Goal: Task Accomplishment & Management: Manage account settings

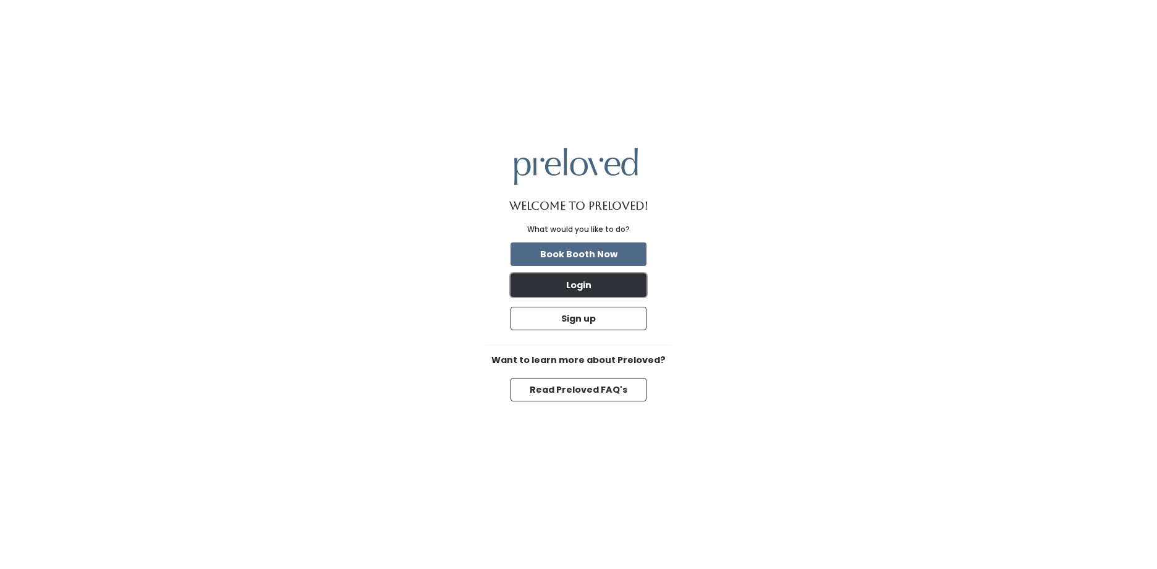
click at [580, 279] on button "Login" at bounding box center [579, 284] width 136 height 23
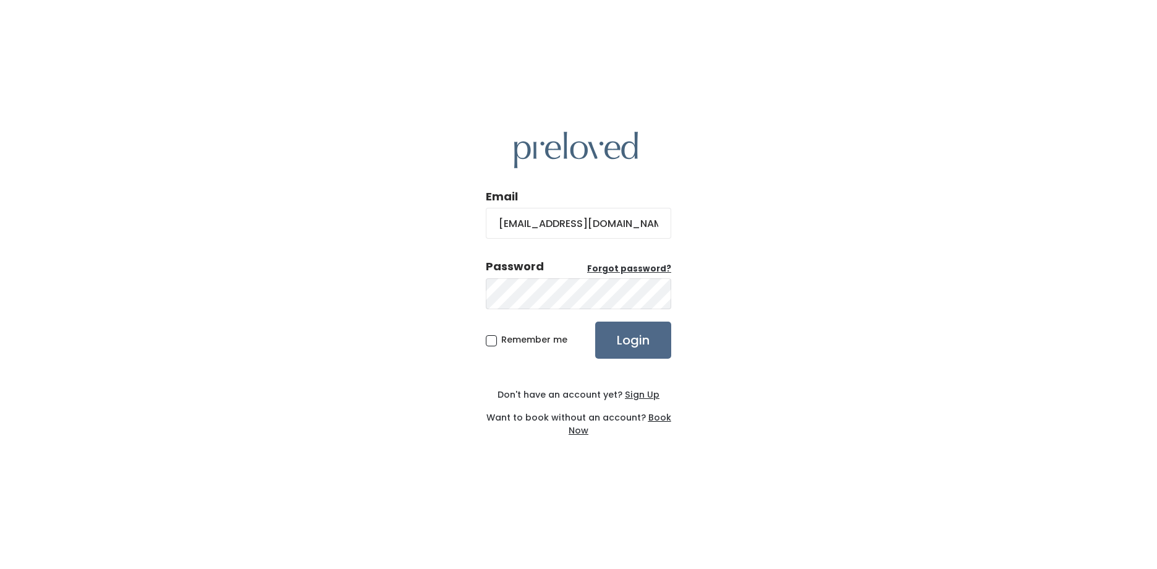
type input "[EMAIL_ADDRESS][DOMAIN_NAME]"
click at [595, 321] on input "Login" at bounding box center [633, 339] width 76 height 37
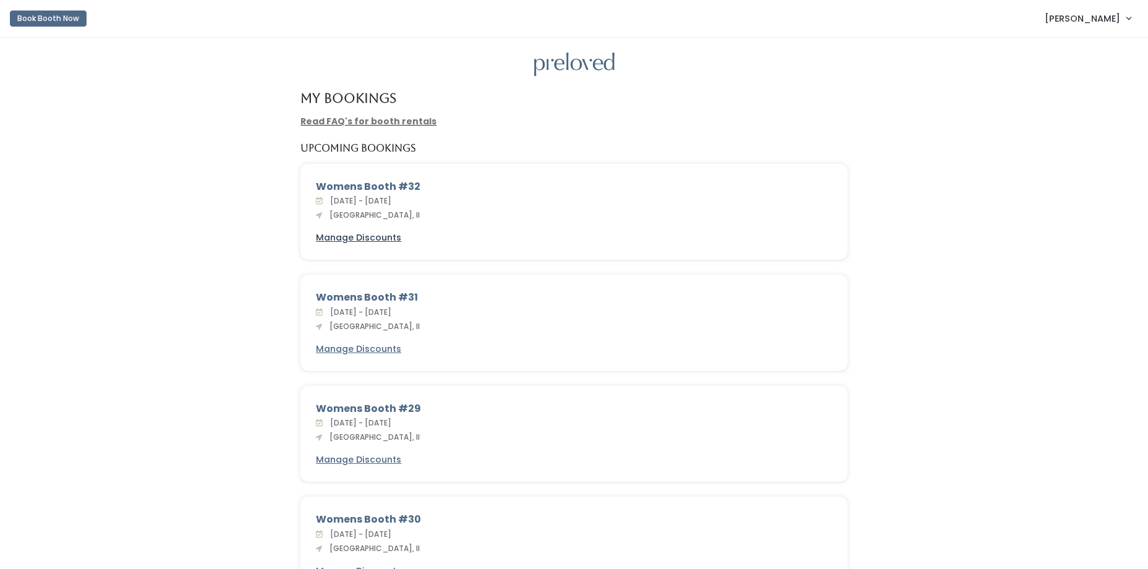
click at [379, 239] on u "Manage Discounts" at bounding box center [358, 237] width 85 height 12
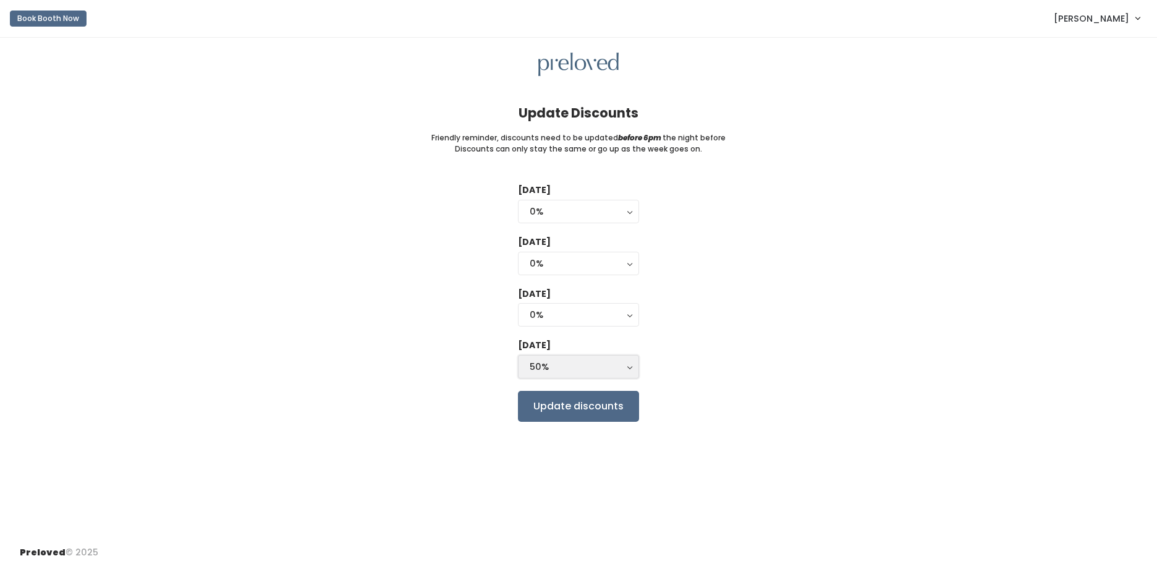
click at [629, 368] on button "50%" at bounding box center [578, 366] width 121 height 23
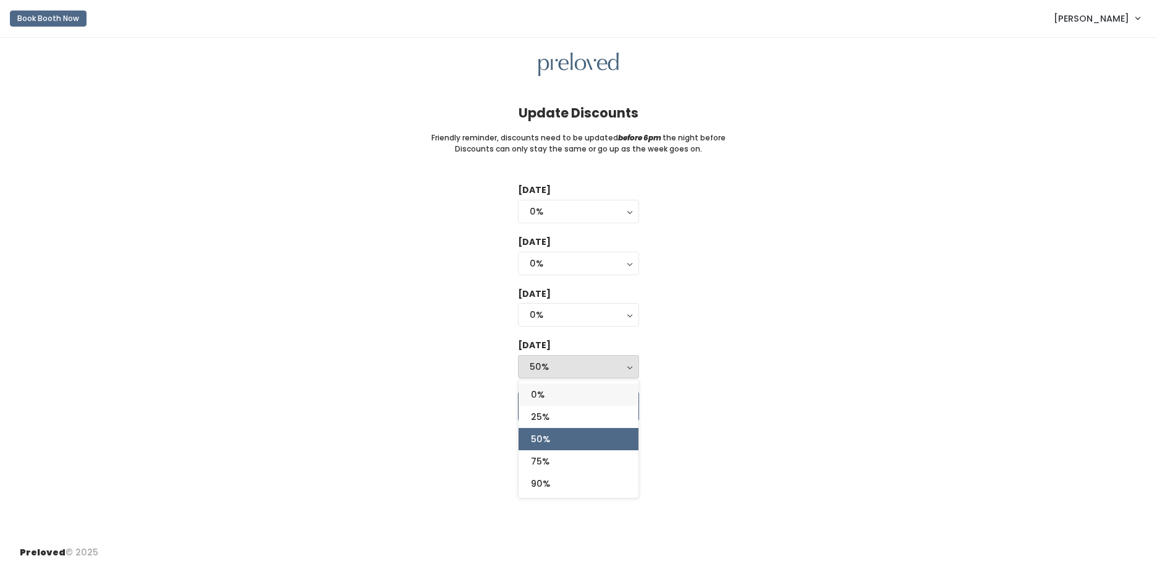
click at [548, 389] on link "0%" at bounding box center [579, 394] width 120 height 22
select select "0%"
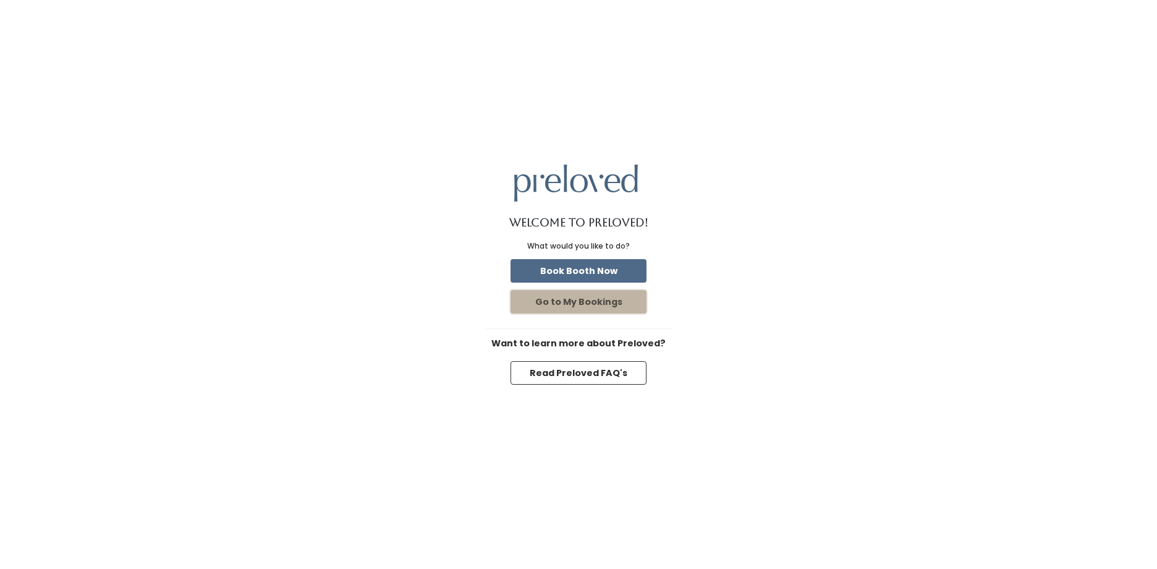
click at [577, 297] on button "Go to My Bookings" at bounding box center [579, 301] width 136 height 23
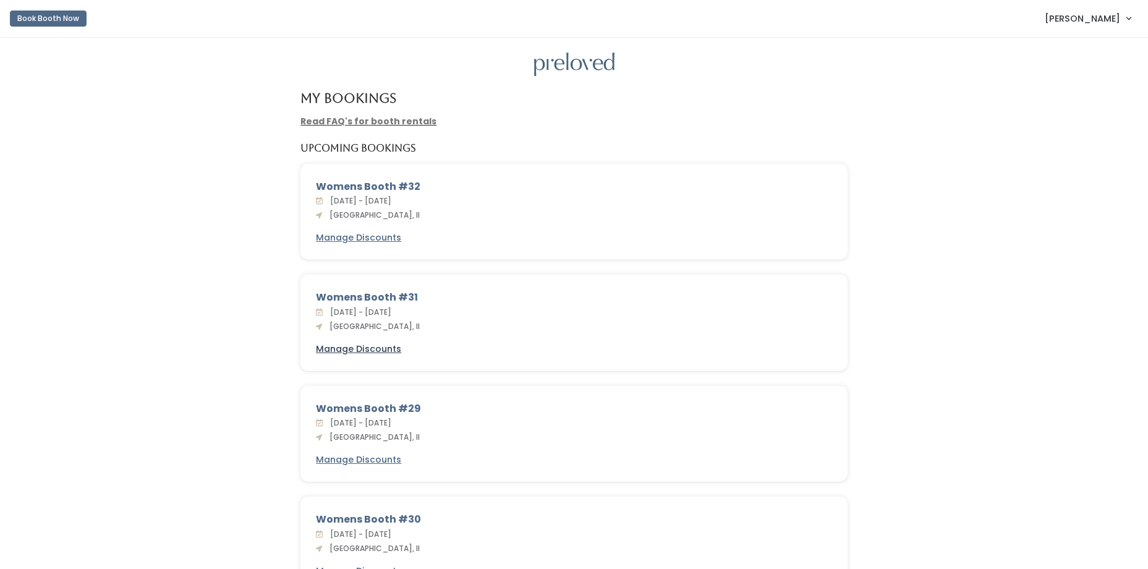
click at [373, 347] on u "Manage Discounts" at bounding box center [358, 348] width 85 height 12
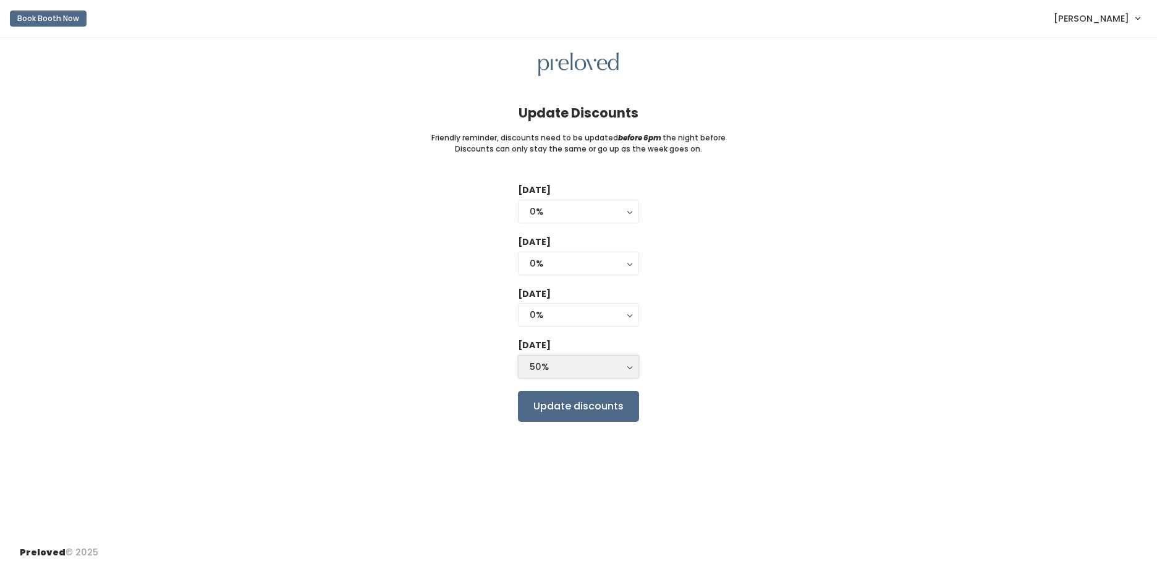
click at [629, 365] on button "50%" at bounding box center [578, 366] width 121 height 23
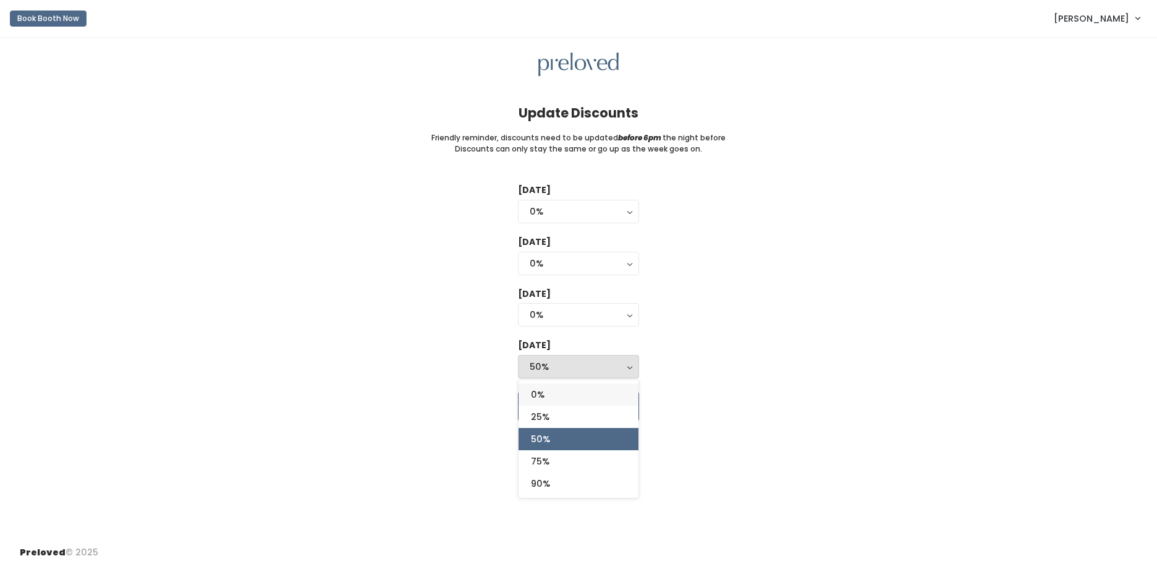
click at [563, 393] on link "0%" at bounding box center [579, 394] width 120 height 22
select select "0%"
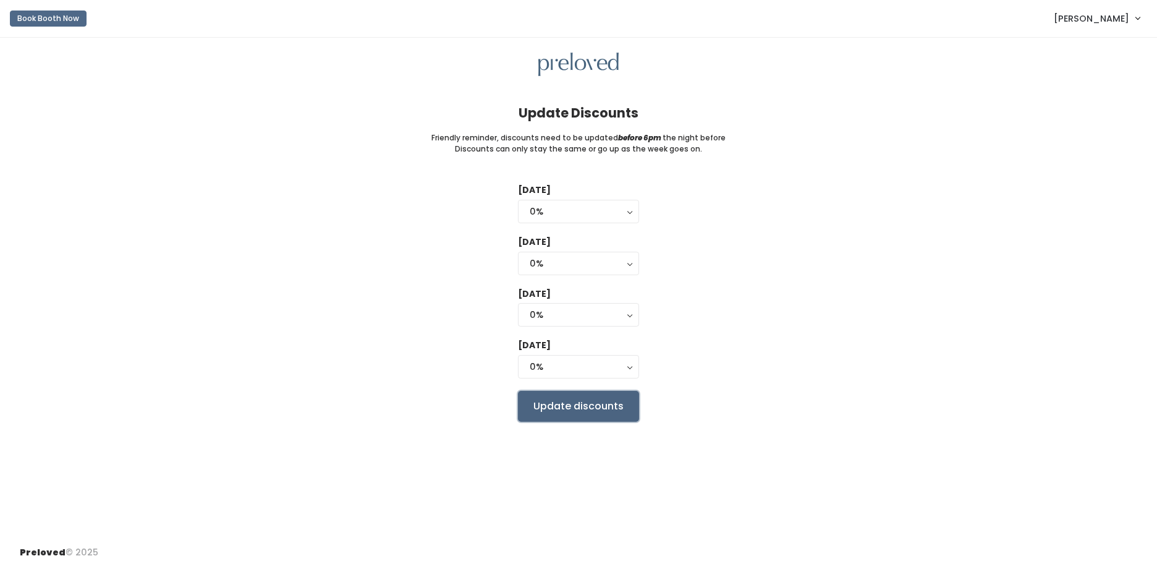
click at [573, 406] on input "Update discounts" at bounding box center [578, 406] width 121 height 31
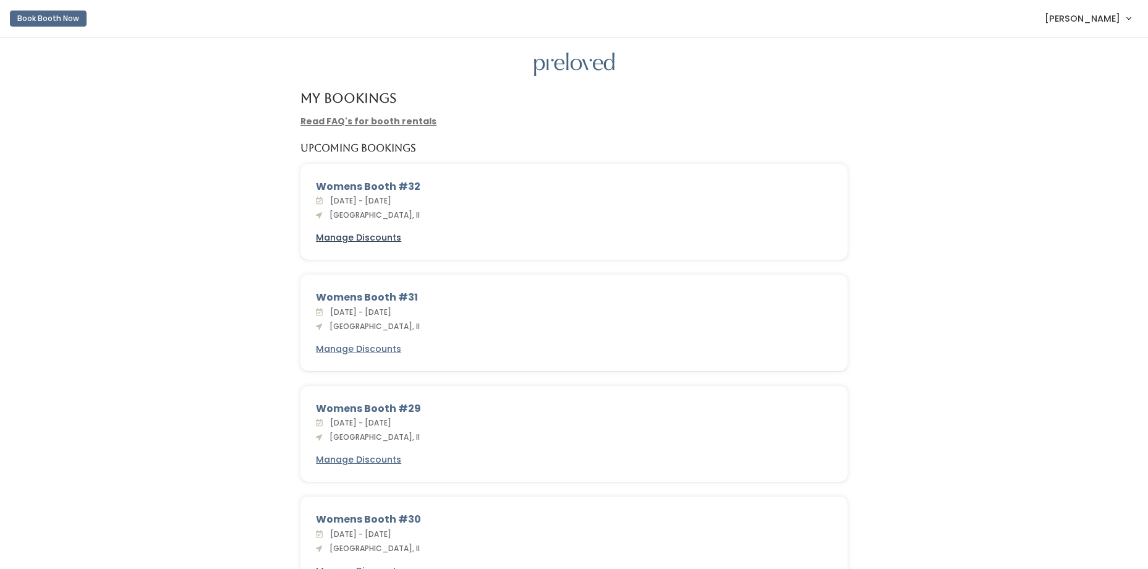
click at [368, 236] on u "Manage Discounts" at bounding box center [358, 237] width 85 height 12
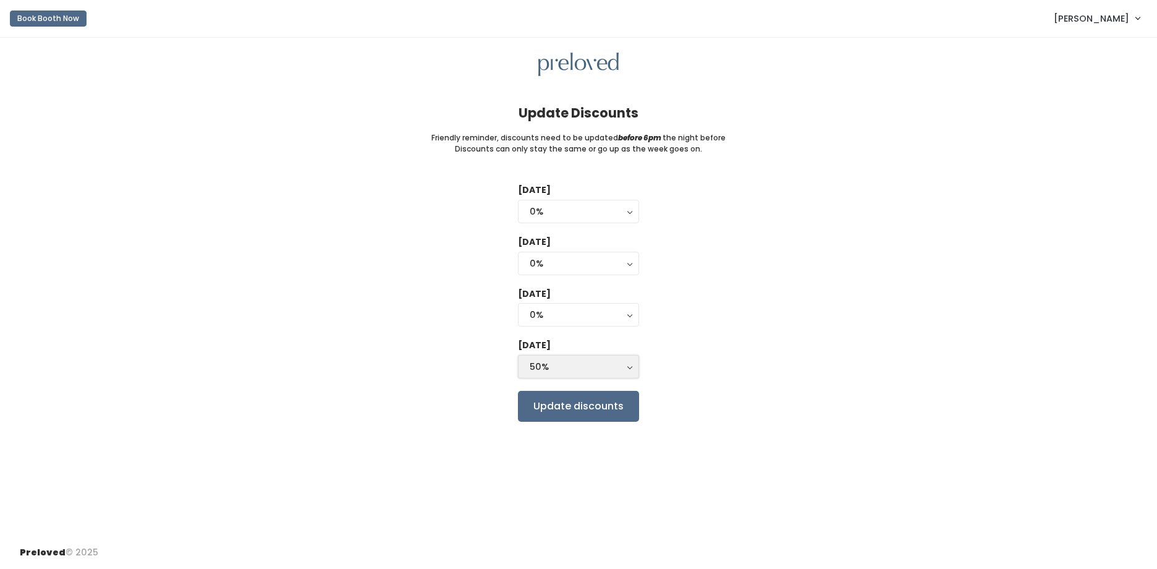
click at [629, 368] on button "50%" at bounding box center [578, 366] width 121 height 23
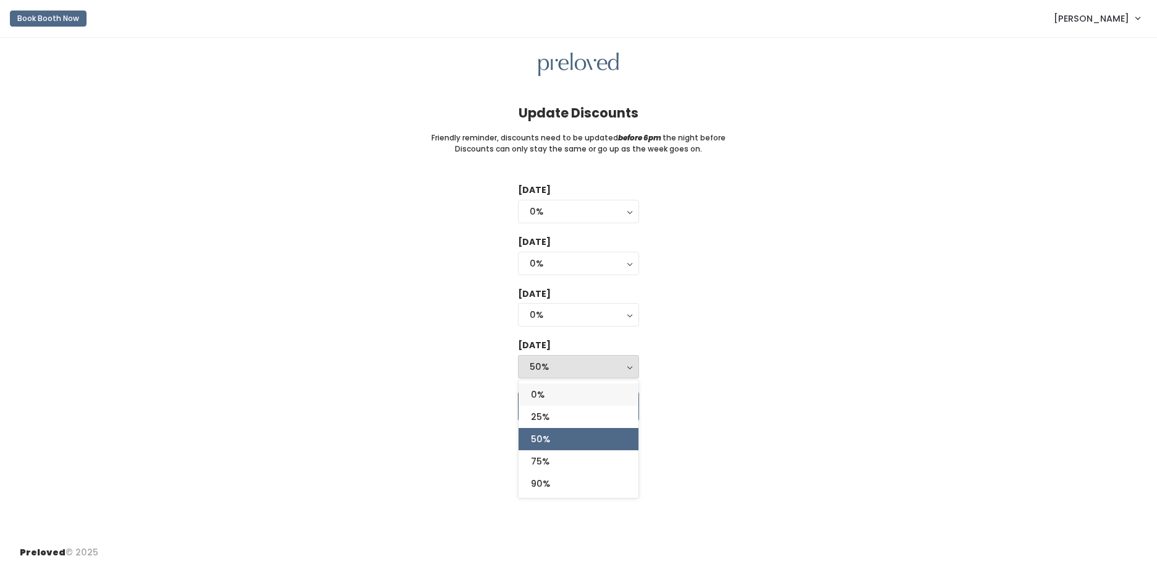
click at [559, 393] on link "0%" at bounding box center [579, 394] width 120 height 22
select select "0%"
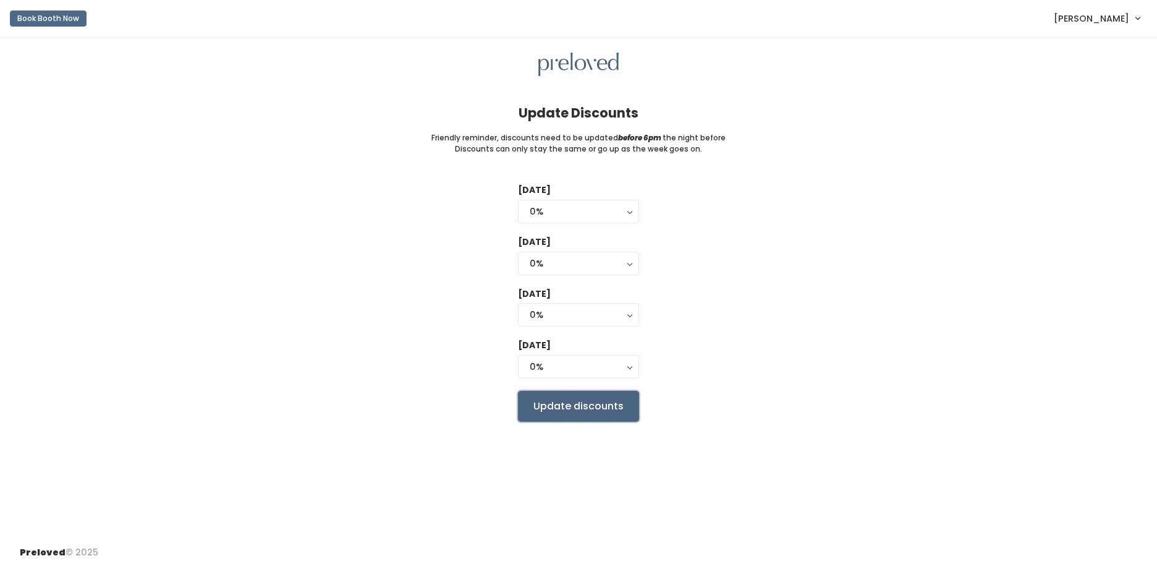
click at [555, 403] on input "Update discounts" at bounding box center [578, 406] width 121 height 31
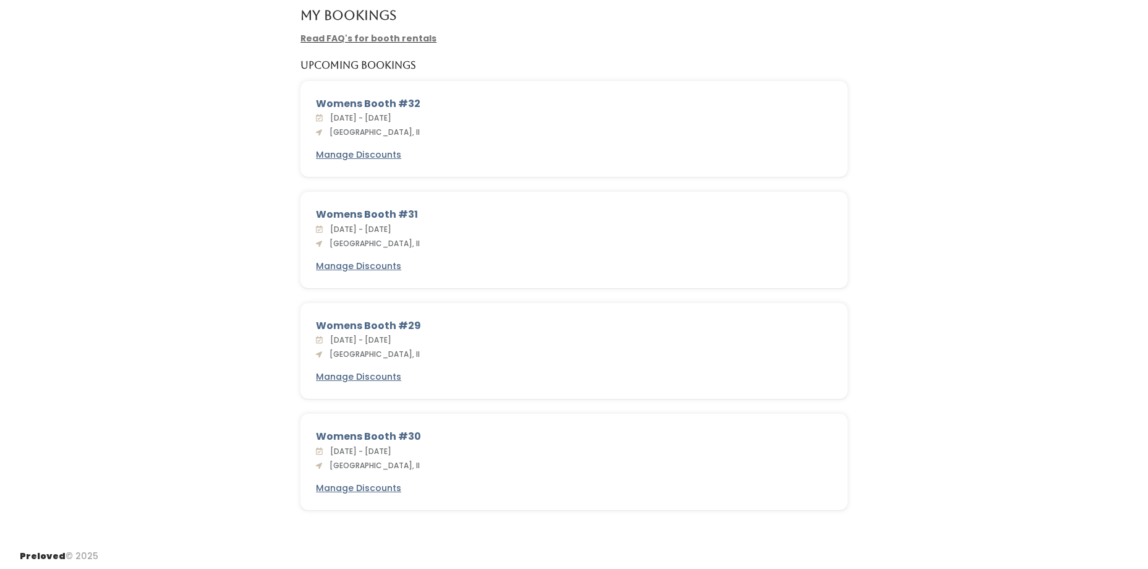
scroll to position [87, 0]
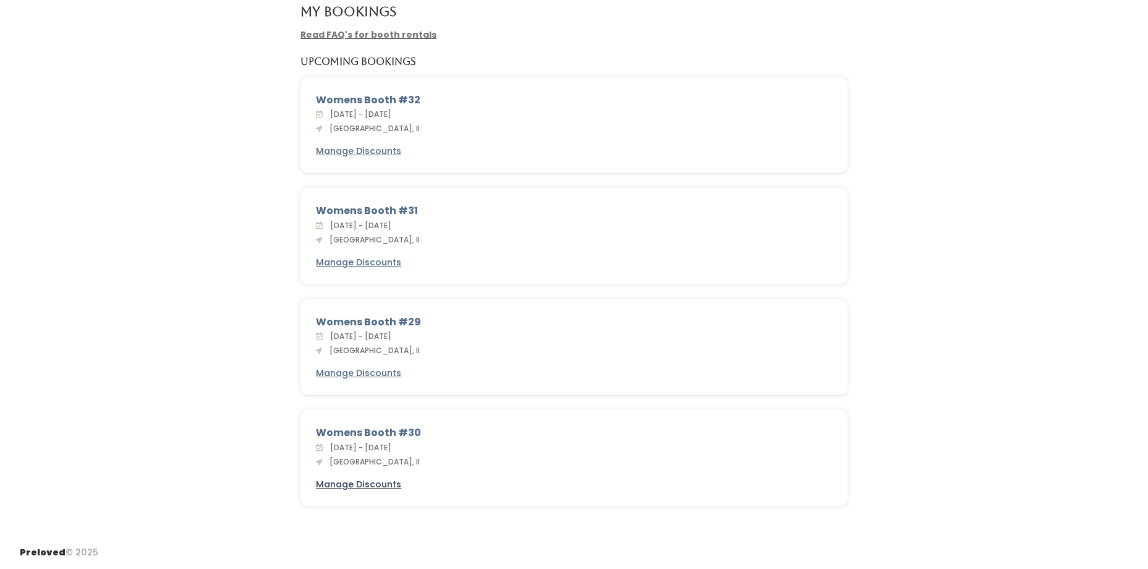
click at [355, 484] on u "Manage Discounts" at bounding box center [358, 484] width 85 height 12
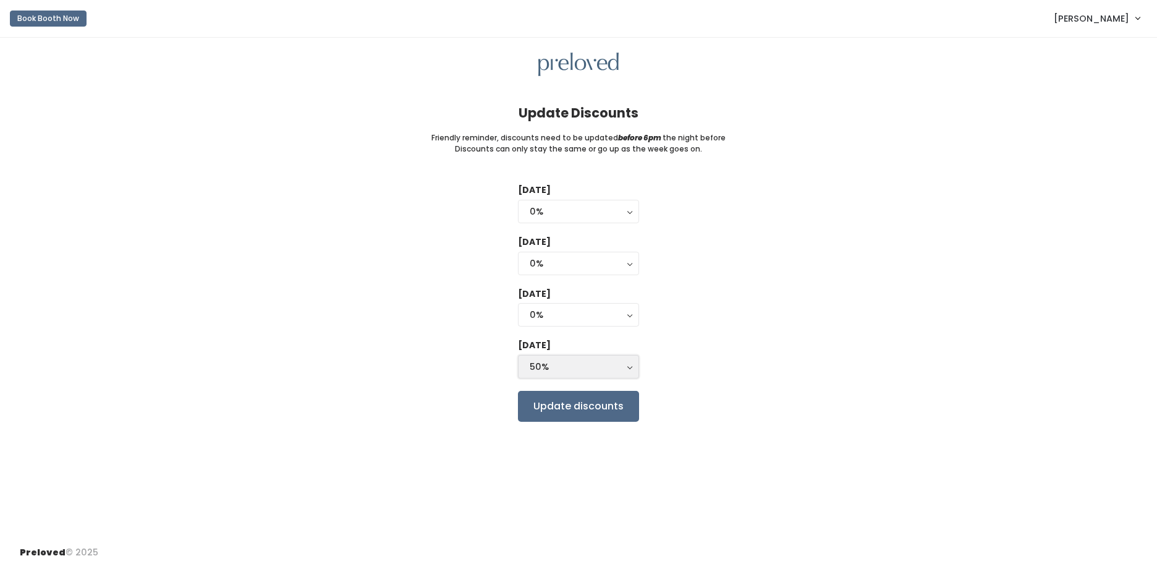
click at [626, 368] on div "50%" at bounding box center [579, 367] width 98 height 14
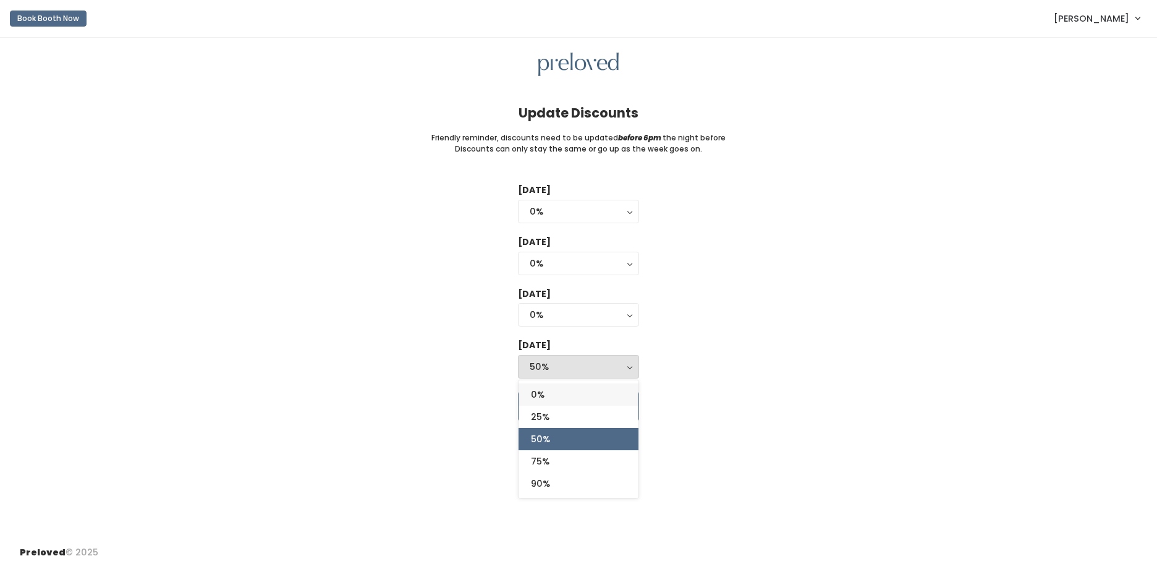
click at [555, 394] on link "0%" at bounding box center [579, 394] width 120 height 22
select select "0%"
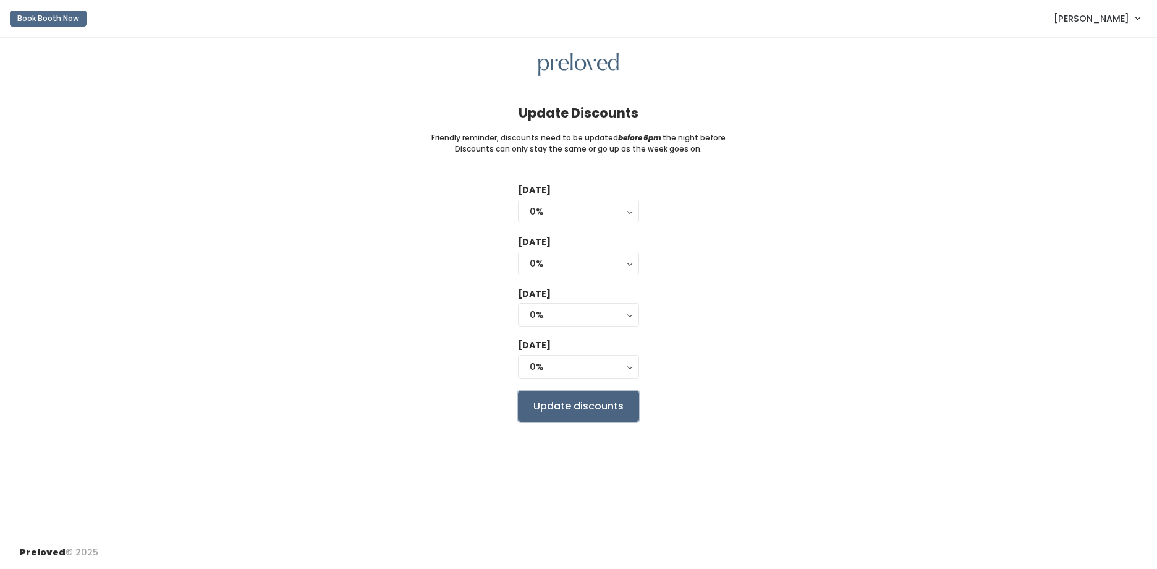
click at [566, 409] on input "Update discounts" at bounding box center [578, 406] width 121 height 31
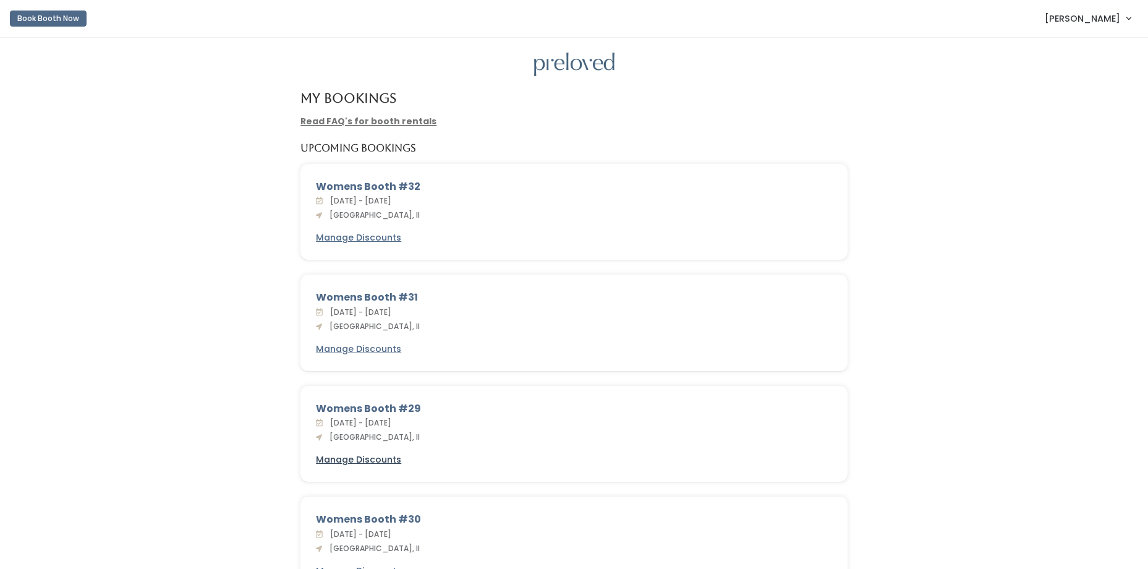
click at [346, 456] on u "Manage Discounts" at bounding box center [358, 459] width 85 height 12
